Goal: Find specific page/section: Find specific page/section

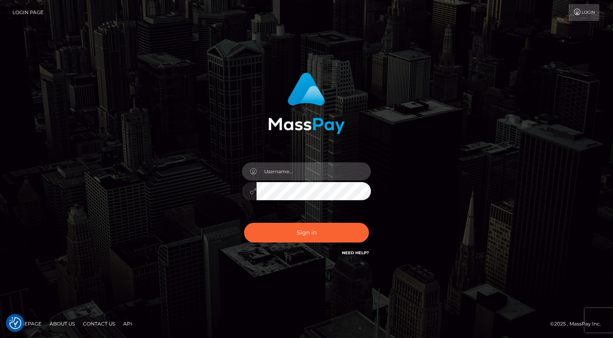
click at [306, 167] on input "text" at bounding box center [314, 171] width 114 height 18
type input "Kevin.xcite"
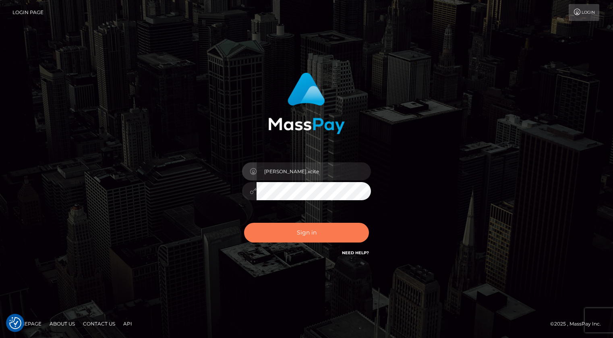
click at [339, 232] on button "Sign in" at bounding box center [306, 233] width 125 height 20
click at [340, 181] on div at bounding box center [306, 187] width 141 height 62
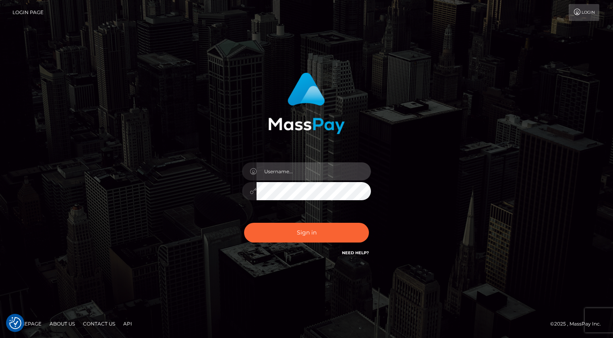
click at [339, 174] on input "text" at bounding box center [314, 171] width 114 height 18
type input "Kevin.xcite"
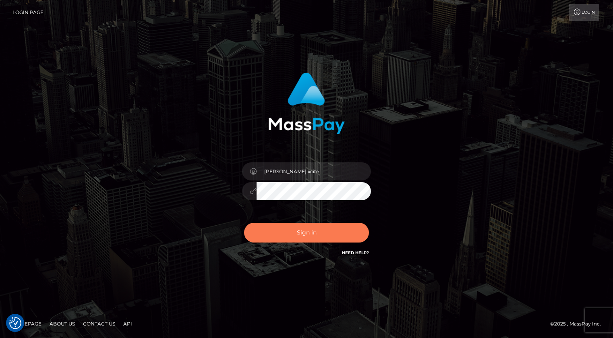
click at [337, 228] on button "Sign in" at bounding box center [306, 233] width 125 height 20
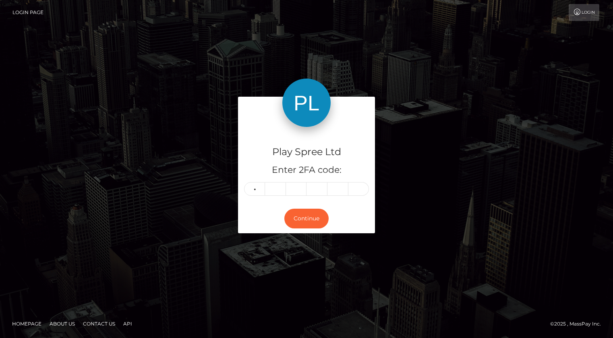
type input "9"
type input "8"
type input "6"
type input "7"
type input "2"
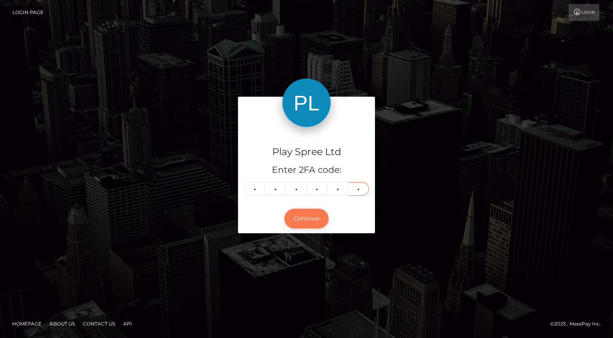
type input "9"
click at [305, 220] on button "Continue" at bounding box center [306, 219] width 44 height 20
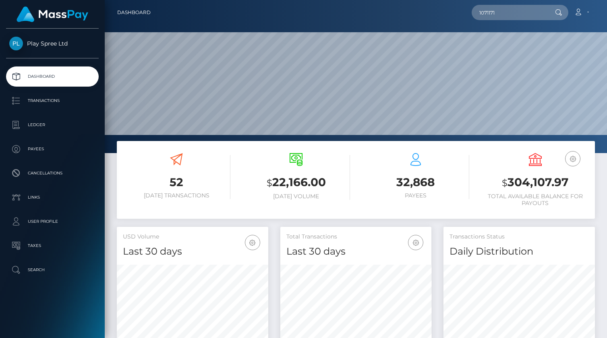
scroll to position [143, 152]
type input "1071171"
click at [518, 30] on div "Loading... Loading..." at bounding box center [504, 31] width 64 height 20
click at [519, 13] on input "1071171" at bounding box center [510, 12] width 76 height 15
click at [512, 9] on input "1071171" at bounding box center [510, 12] width 76 height 15
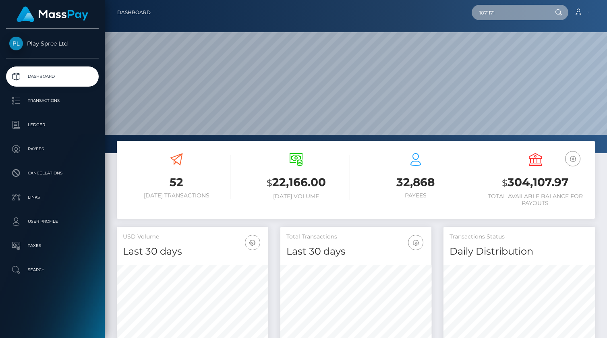
drag, startPoint x: 511, startPoint y: 13, endPoint x: 453, endPoint y: 8, distance: 59.0
click at [449, 9] on div "1071171 Loading... Loading... Payouts: GARY P STOPKA Payees: GARY P STOPKA Acco…" at bounding box center [376, 12] width 438 height 17
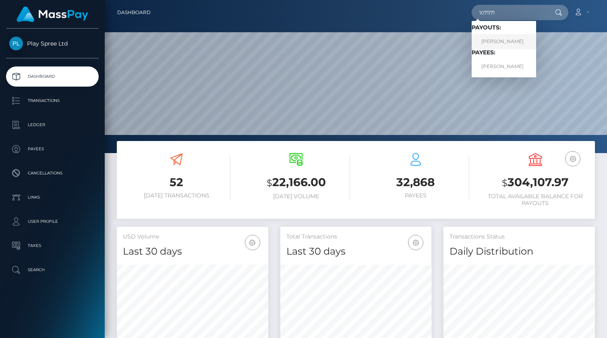
click at [496, 45] on link "GARY P STOPKA" at bounding box center [504, 41] width 64 height 15
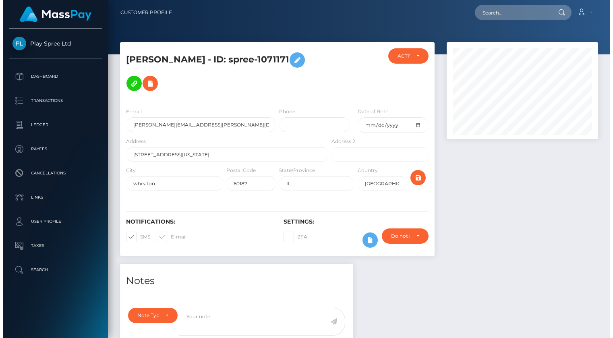
scroll to position [177, 0]
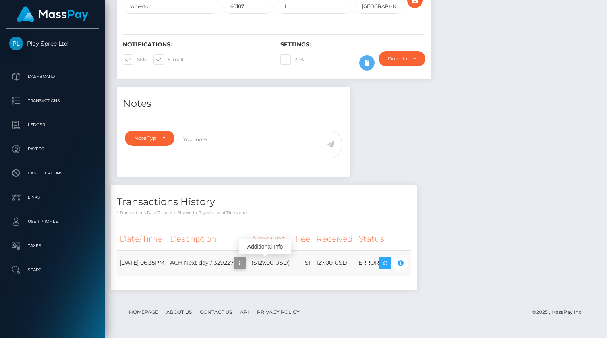
click at [245, 263] on icon "button" at bounding box center [240, 263] width 10 height 10
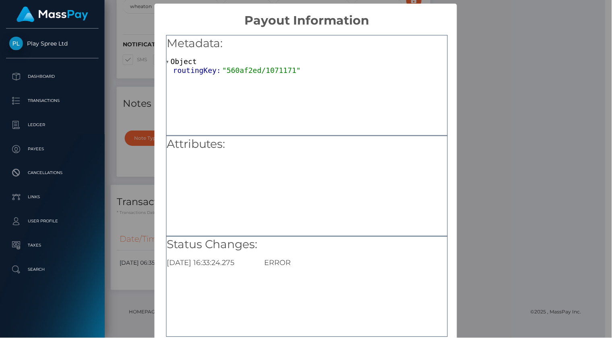
scroll to position [97, 151]
drag, startPoint x: 553, startPoint y: 125, endPoint x: 551, endPoint y: 129, distance: 4.9
click at [554, 125] on div "× Payout Information Metadata: Object routingKey: "560af2ed/1071171" Attributes…" at bounding box center [306, 169] width 612 height 338
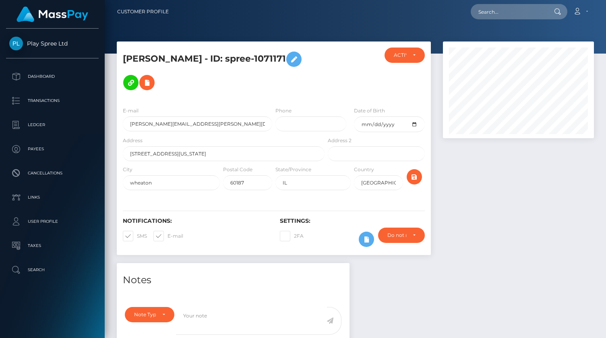
scroll to position [0, 0]
